Goal: Information Seeking & Learning: Learn about a topic

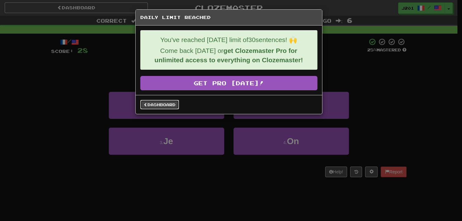
click at [167, 107] on link "Dashboard" at bounding box center [159, 104] width 39 height 9
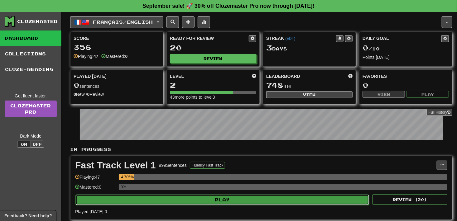
click at [224, 201] on button "Play" at bounding box center [221, 200] width 293 height 11
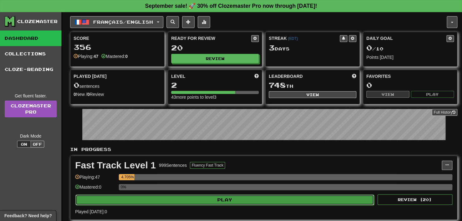
select select "**"
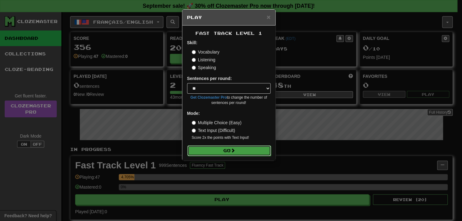
click at [224, 152] on button "Go" at bounding box center [228, 150] width 83 height 11
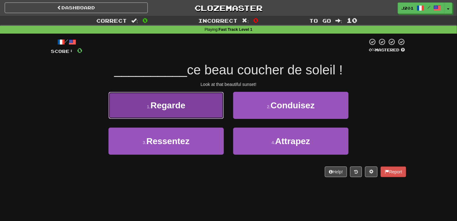
click at [200, 109] on button "1 . Regarde" at bounding box center [165, 105] width 115 height 27
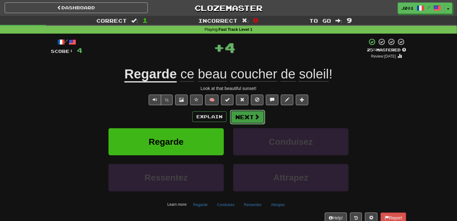
click at [249, 121] on button "Next" at bounding box center [247, 117] width 35 height 14
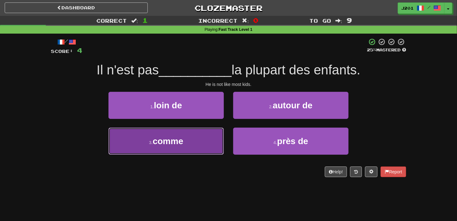
click at [209, 151] on button "3 . comme" at bounding box center [165, 141] width 115 height 27
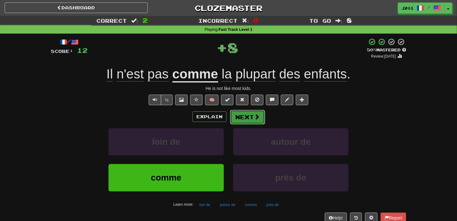
click at [248, 122] on button "Next" at bounding box center [247, 117] width 35 height 14
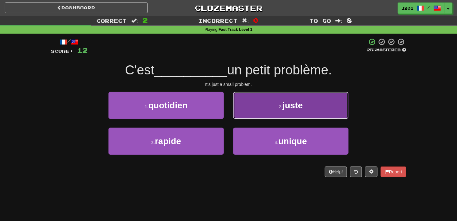
click at [255, 108] on button "2 . juste" at bounding box center [290, 105] width 115 height 27
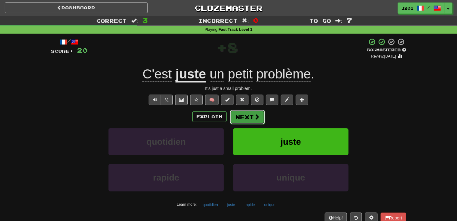
click at [252, 114] on button "Next" at bounding box center [247, 117] width 35 height 14
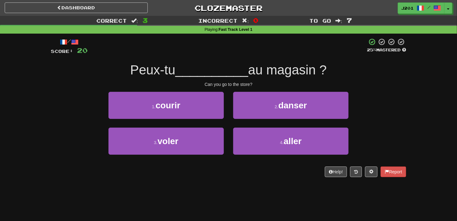
click at [246, 155] on div "4 . aller" at bounding box center [290, 146] width 125 height 36
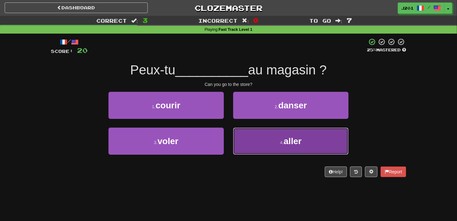
click at [247, 152] on button "4 . aller" at bounding box center [290, 141] width 115 height 27
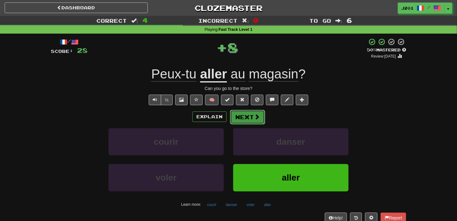
click at [252, 122] on button "Next" at bounding box center [247, 117] width 35 height 14
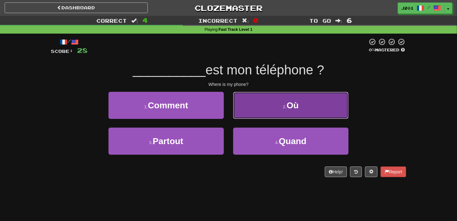
click at [257, 114] on button "2 . [GEOGRAPHIC_DATA]" at bounding box center [290, 105] width 115 height 27
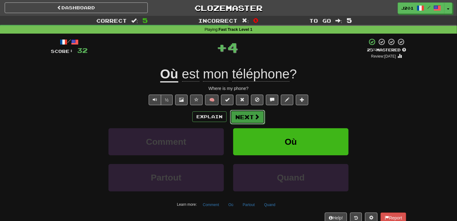
click at [256, 115] on span at bounding box center [257, 117] width 6 height 6
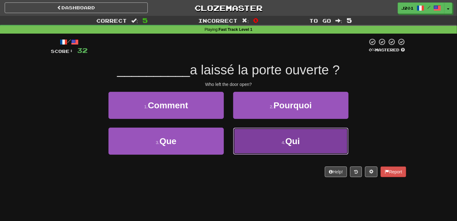
click at [258, 149] on button "4 . Qui" at bounding box center [290, 141] width 115 height 27
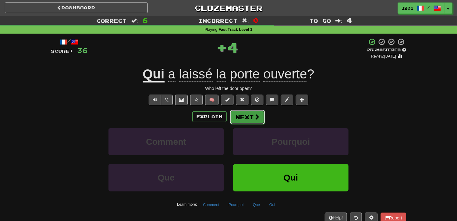
click at [254, 121] on button "Next" at bounding box center [247, 117] width 35 height 14
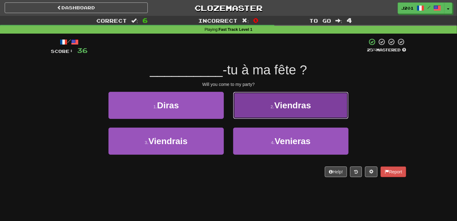
click at [256, 111] on button "2 . Viendras" at bounding box center [290, 105] width 115 height 27
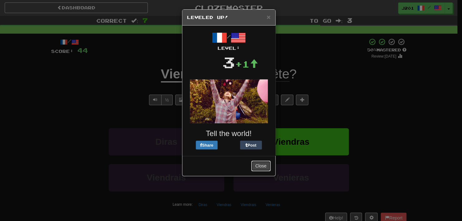
click at [257, 163] on button "Close" at bounding box center [260, 166] width 19 height 11
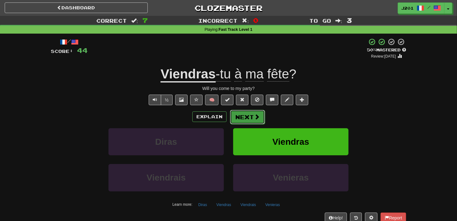
click at [249, 120] on button "Next" at bounding box center [247, 117] width 35 height 14
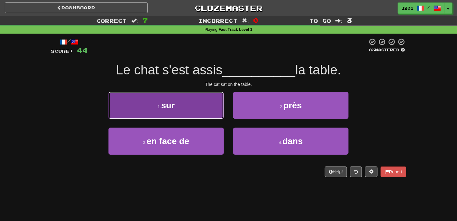
click at [197, 113] on button "1 . sur" at bounding box center [165, 105] width 115 height 27
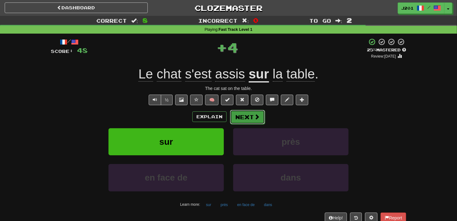
click at [242, 123] on button "Next" at bounding box center [247, 117] width 35 height 14
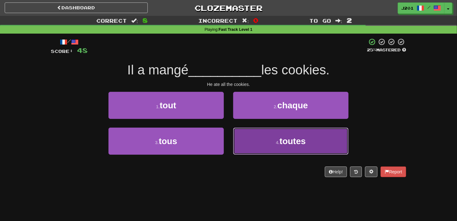
click at [252, 147] on button "4 . toutes" at bounding box center [290, 141] width 115 height 27
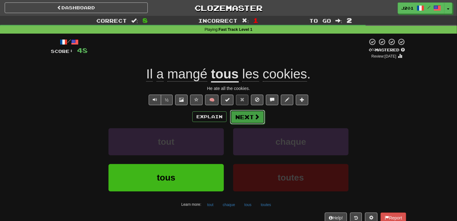
click at [248, 119] on button "Next" at bounding box center [247, 117] width 35 height 14
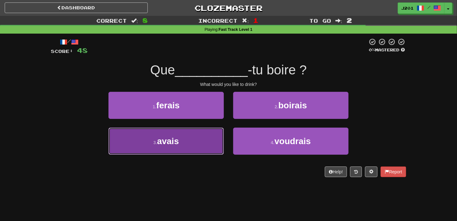
click at [209, 152] on button "3 . avais" at bounding box center [165, 141] width 115 height 27
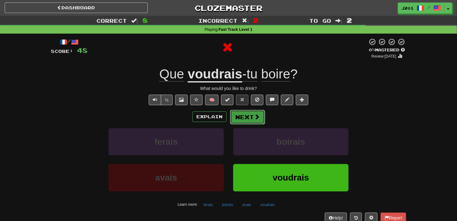
click at [247, 121] on button "Next" at bounding box center [247, 117] width 35 height 14
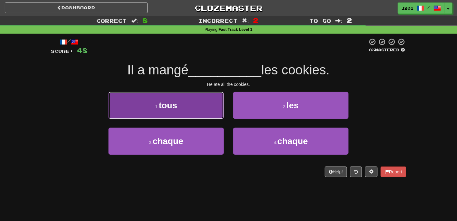
click at [213, 105] on button "1 . tous" at bounding box center [165, 105] width 115 height 27
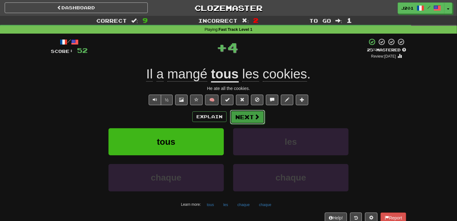
click at [245, 117] on button "Next" at bounding box center [247, 117] width 35 height 14
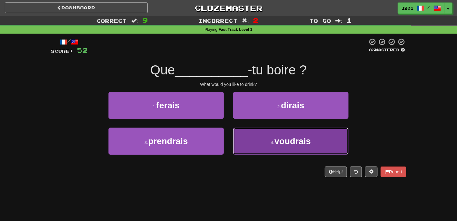
click at [247, 137] on button "4 . voudrais" at bounding box center [290, 141] width 115 height 27
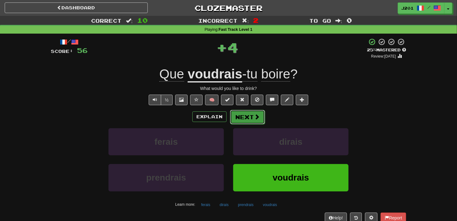
click at [247, 121] on button "Next" at bounding box center [247, 117] width 35 height 14
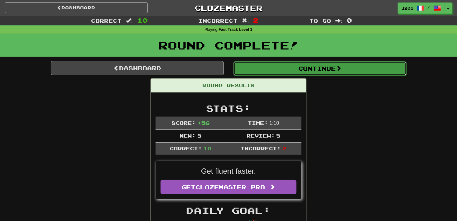
click at [253, 70] on button "Continue" at bounding box center [319, 68] width 173 height 14
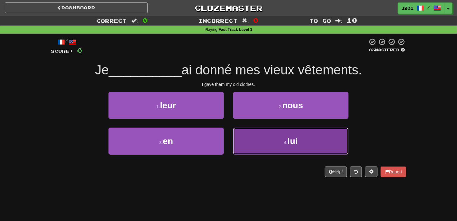
click at [246, 141] on button "4 . lui" at bounding box center [290, 141] width 115 height 27
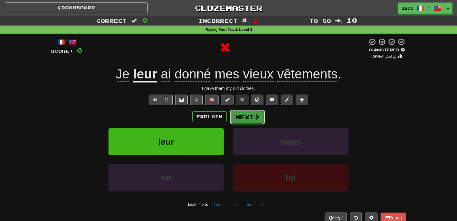
click at [252, 122] on button "Next" at bounding box center [247, 117] width 35 height 14
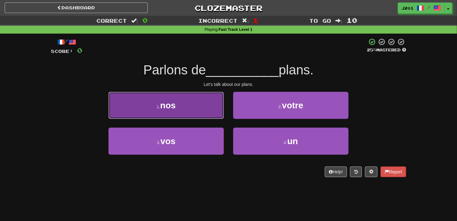
click at [211, 114] on button "1 . nos" at bounding box center [165, 105] width 115 height 27
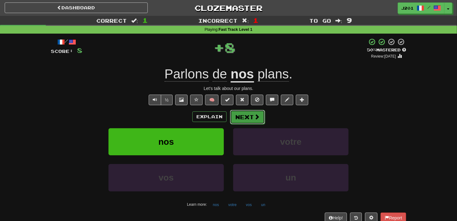
click at [242, 122] on button "Next" at bounding box center [247, 117] width 35 height 14
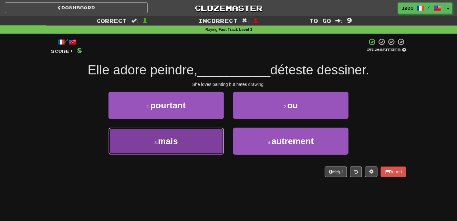
click at [200, 138] on button "3 . mais" at bounding box center [165, 141] width 115 height 27
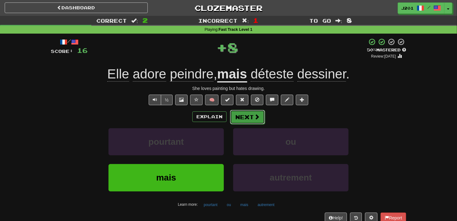
click at [254, 122] on button "Next" at bounding box center [247, 117] width 35 height 14
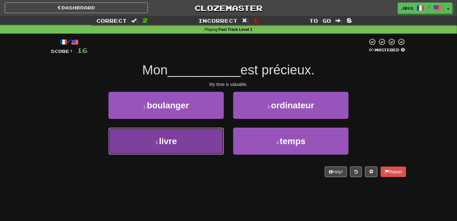
click at [178, 142] on button "3 . livre" at bounding box center [165, 141] width 115 height 27
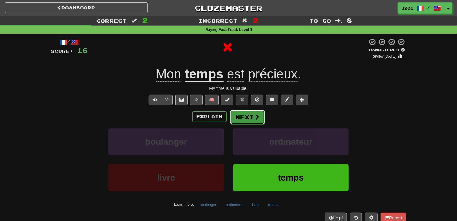
click at [259, 120] on button "Next" at bounding box center [247, 117] width 35 height 14
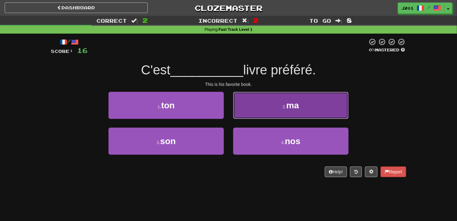
click at [264, 112] on button "2 . ma" at bounding box center [290, 105] width 115 height 27
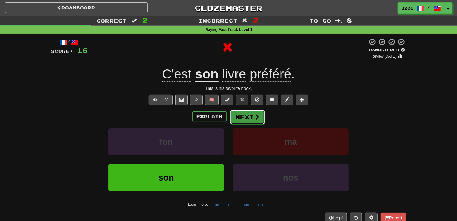
click at [248, 121] on button "Next" at bounding box center [247, 117] width 35 height 14
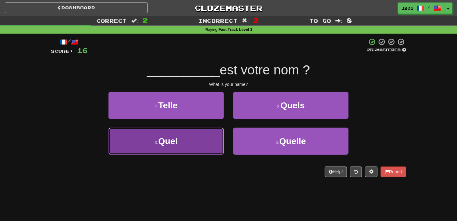
click at [204, 138] on button "3 . Quel" at bounding box center [165, 141] width 115 height 27
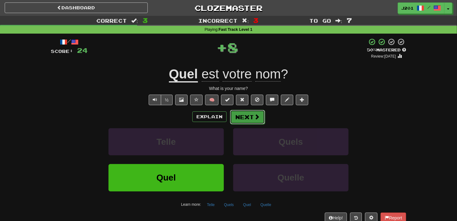
click at [253, 123] on button "Next" at bounding box center [247, 117] width 35 height 14
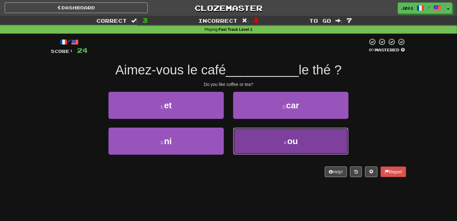
click at [270, 152] on button "4 . ou" at bounding box center [290, 141] width 115 height 27
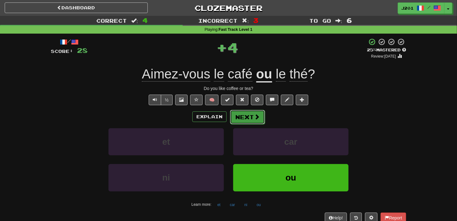
click at [255, 121] on button "Next" at bounding box center [247, 117] width 35 height 14
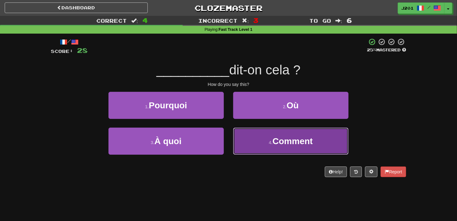
click at [243, 140] on button "4 . Comment" at bounding box center [290, 141] width 115 height 27
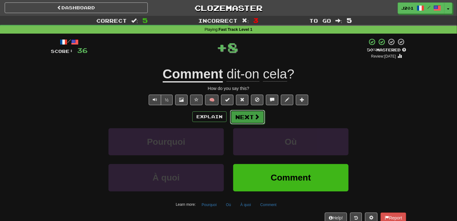
click at [237, 123] on button "Next" at bounding box center [247, 117] width 35 height 14
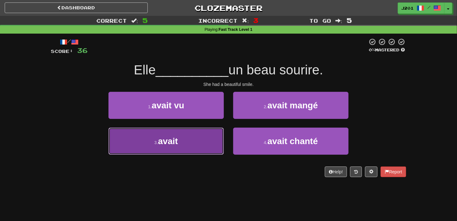
click at [213, 140] on button "3 . avait" at bounding box center [165, 141] width 115 height 27
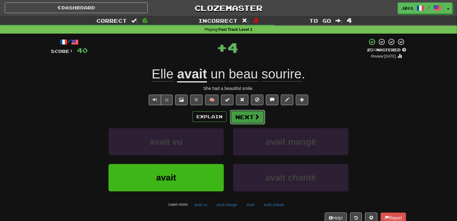
click at [245, 122] on button "Next" at bounding box center [247, 117] width 35 height 14
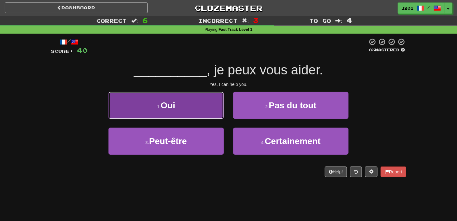
click at [215, 108] on button "1 . Oui" at bounding box center [165, 105] width 115 height 27
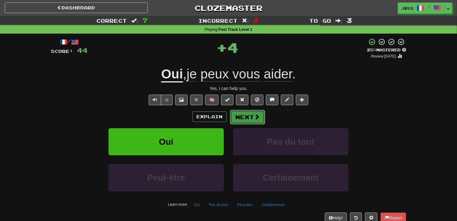
click at [246, 116] on button "Next" at bounding box center [247, 117] width 35 height 14
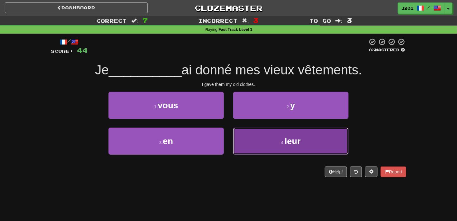
click at [252, 135] on button "4 . leur" at bounding box center [290, 141] width 115 height 27
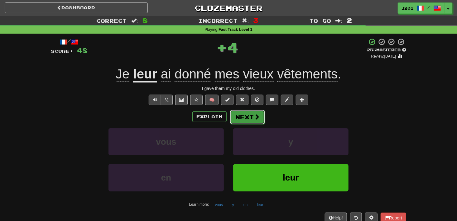
click at [247, 120] on button "Next" at bounding box center [247, 117] width 35 height 14
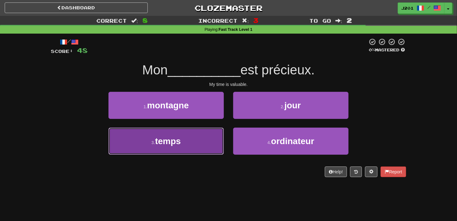
click at [221, 131] on button "3 . temps" at bounding box center [165, 141] width 115 height 27
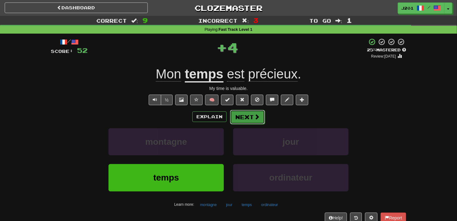
click at [246, 120] on button "Next" at bounding box center [247, 117] width 35 height 14
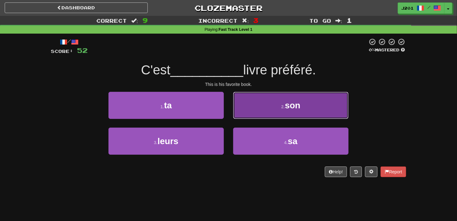
click at [246, 117] on button "2 . son" at bounding box center [290, 105] width 115 height 27
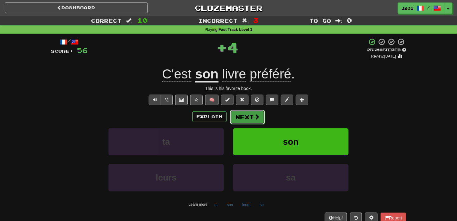
click at [246, 118] on button "Next" at bounding box center [247, 117] width 35 height 14
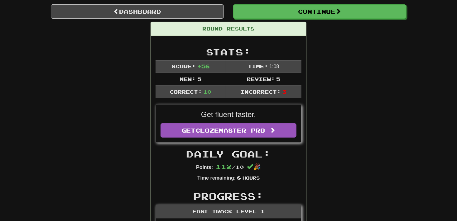
scroll to position [31, 0]
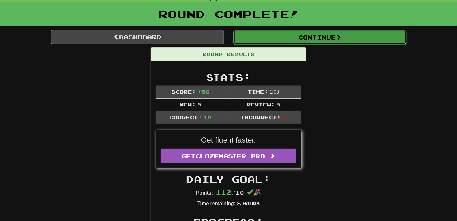
click at [317, 43] on button "Continue" at bounding box center [319, 37] width 173 height 14
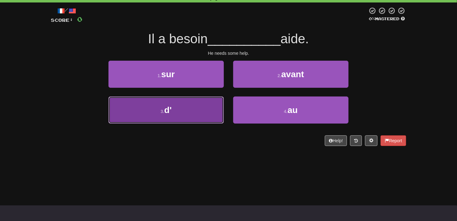
click at [195, 100] on button "3 . d'" at bounding box center [165, 110] width 115 height 27
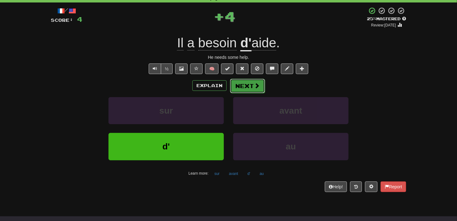
click at [239, 86] on button "Next" at bounding box center [247, 86] width 35 height 14
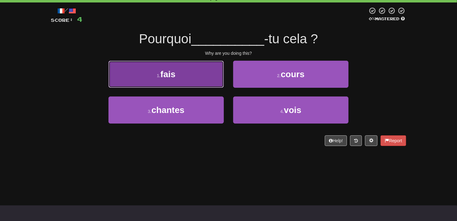
click at [215, 84] on button "1 . fais" at bounding box center [165, 74] width 115 height 27
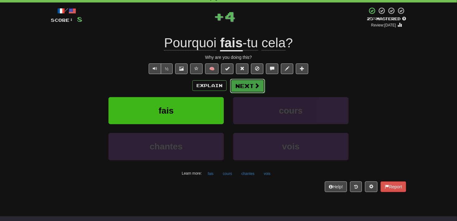
click at [244, 88] on button "Next" at bounding box center [247, 86] width 35 height 14
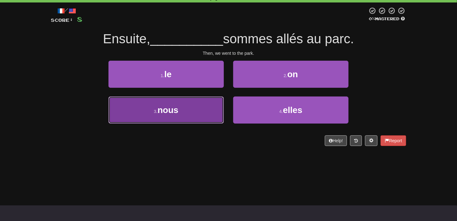
click at [210, 104] on button "3 . nous" at bounding box center [165, 110] width 115 height 27
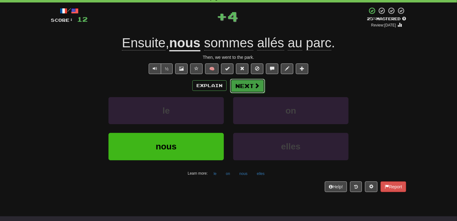
click at [247, 91] on button "Next" at bounding box center [247, 86] width 35 height 14
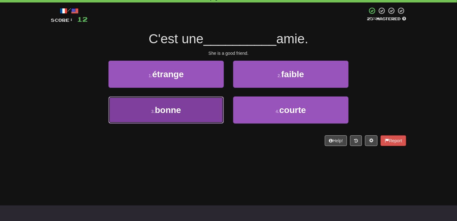
click at [206, 103] on button "3 . bonne" at bounding box center [165, 110] width 115 height 27
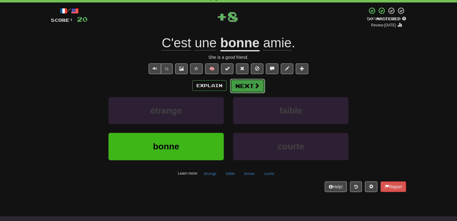
click at [246, 90] on button "Next" at bounding box center [247, 86] width 35 height 14
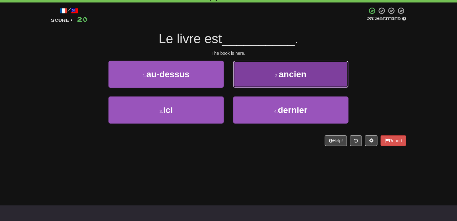
click at [248, 86] on button "2 . ancien" at bounding box center [290, 74] width 115 height 27
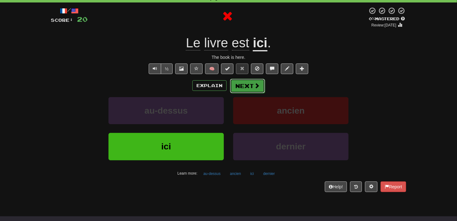
click at [238, 90] on button "Next" at bounding box center [247, 86] width 35 height 14
